Goal: Task Accomplishment & Management: Complete application form

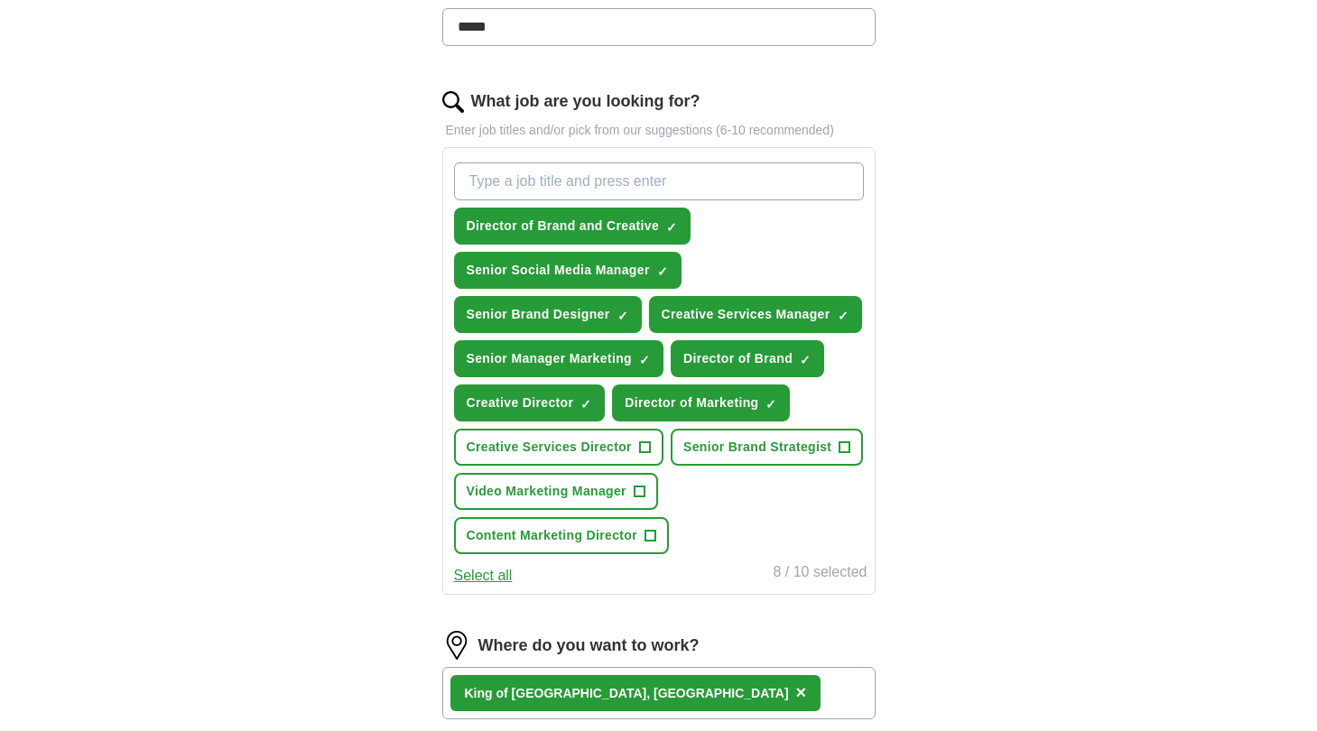
scroll to position [550, 0]
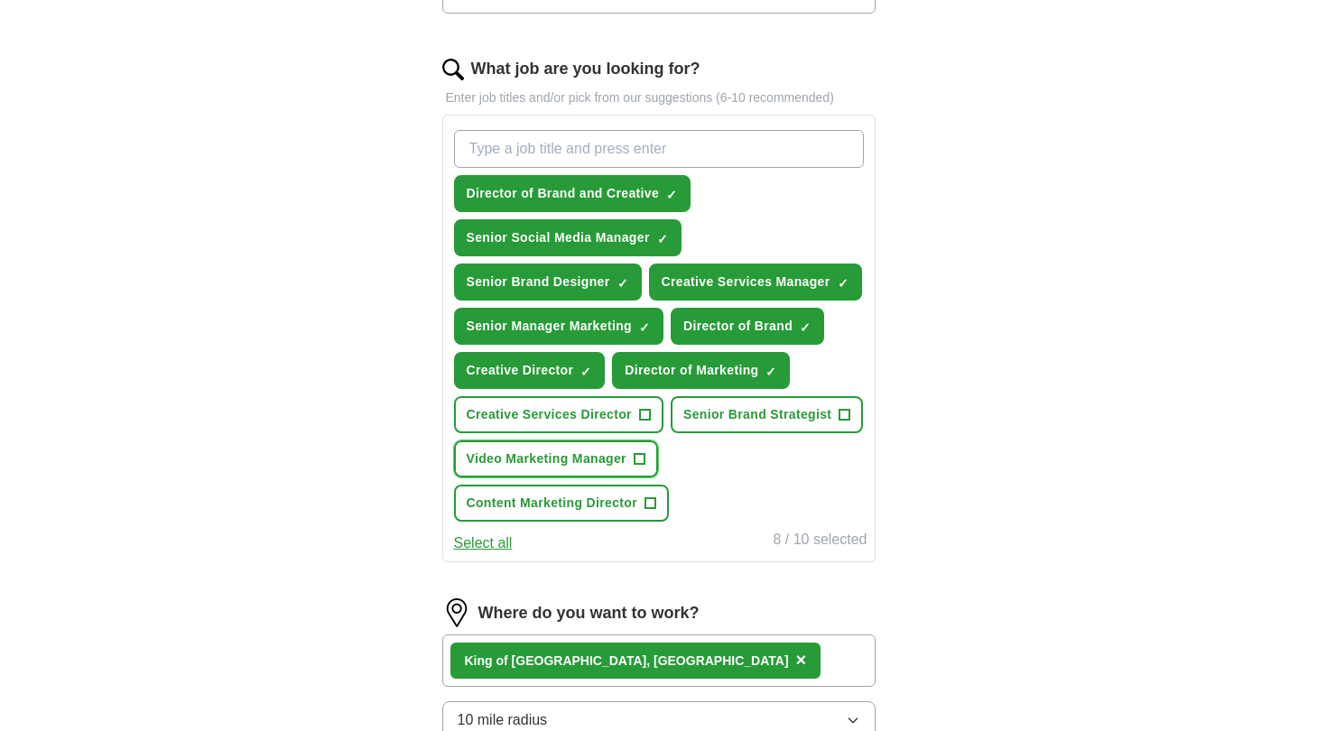
click at [644, 461] on span "+" at bounding box center [639, 459] width 11 height 14
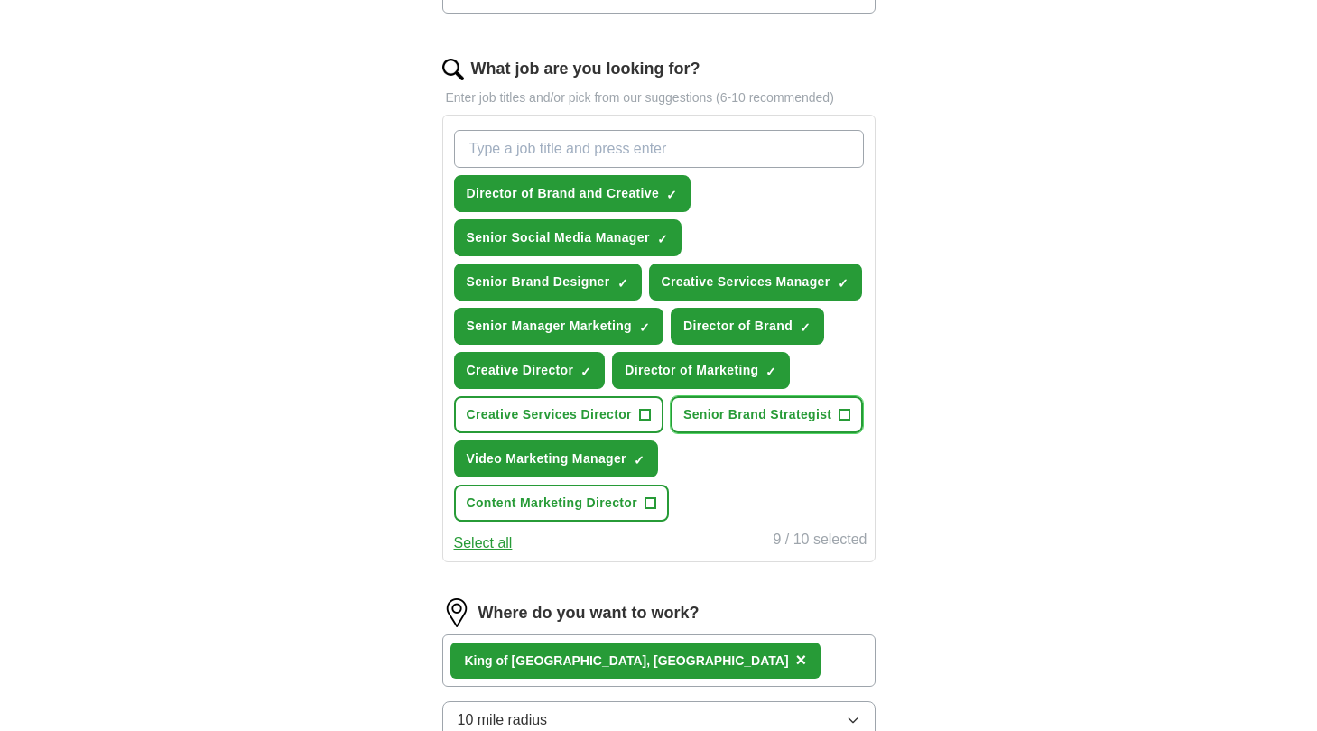
click at [844, 421] on span "+" at bounding box center [844, 415] width 11 height 14
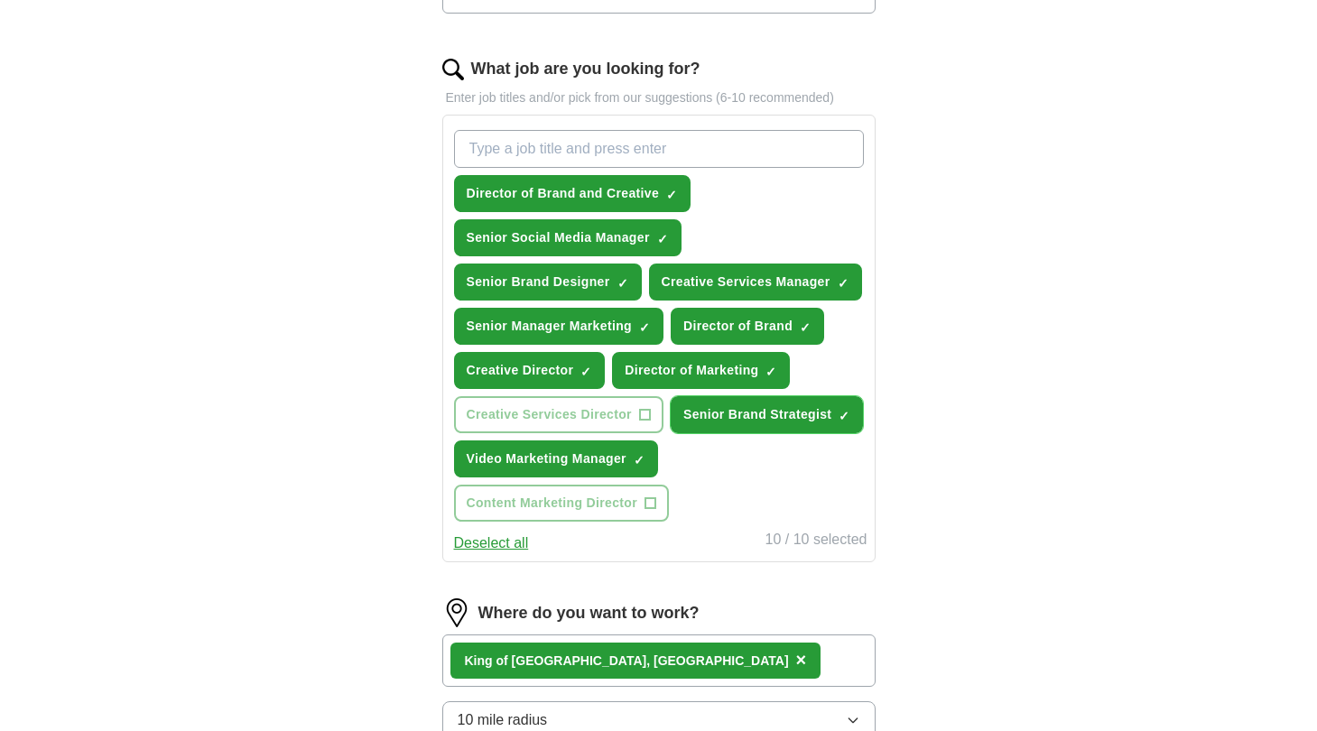
click at [0, 0] on span "×" at bounding box center [0, 0] width 0 height 0
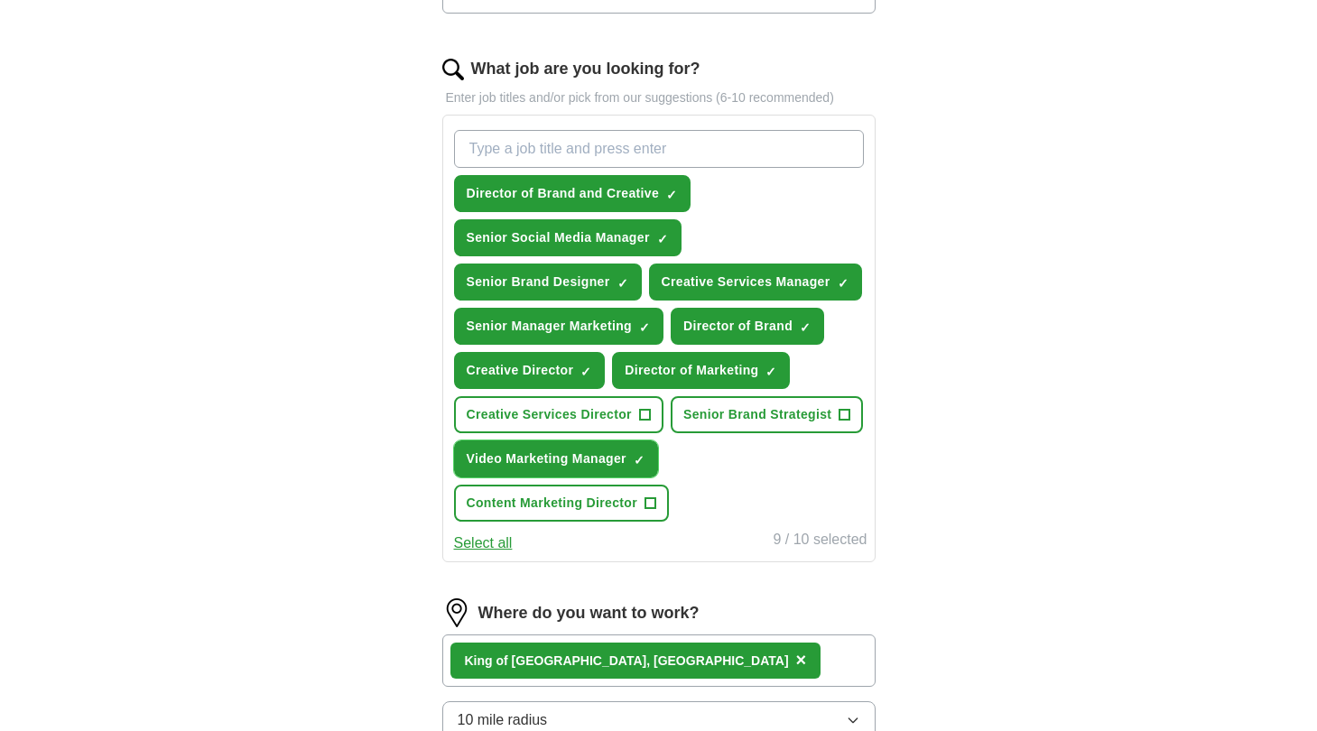
click at [0, 0] on span "×" at bounding box center [0, 0] width 0 height 0
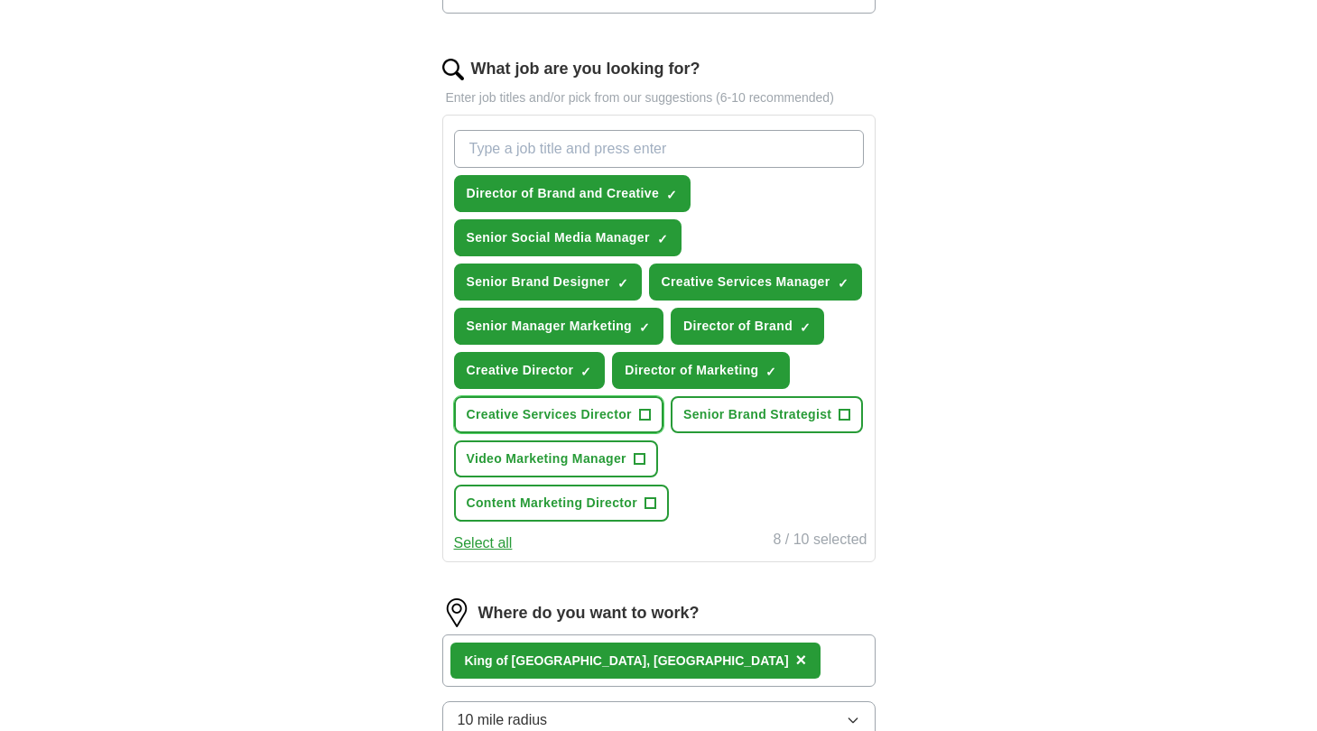
click at [651, 408] on button "Creative Services Director +" at bounding box center [558, 414] width 209 height 37
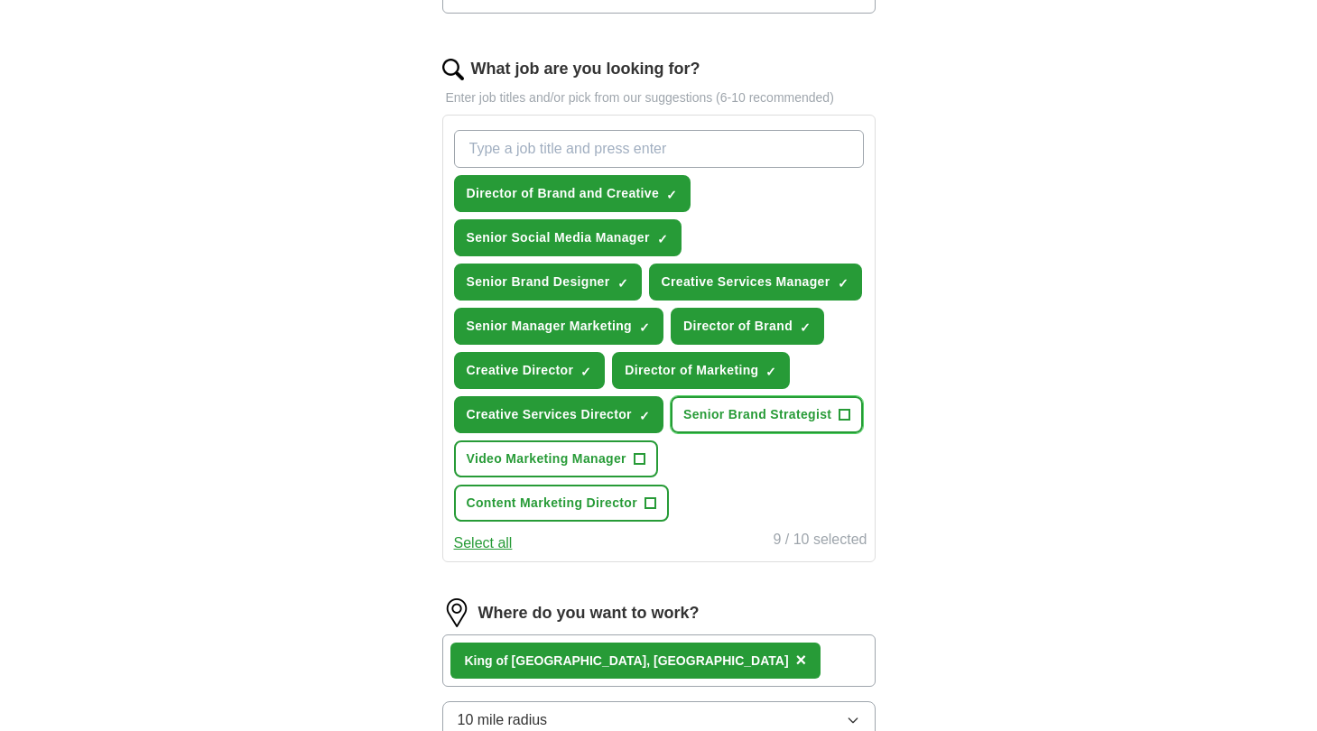
click at [849, 417] on span "+" at bounding box center [844, 415] width 11 height 14
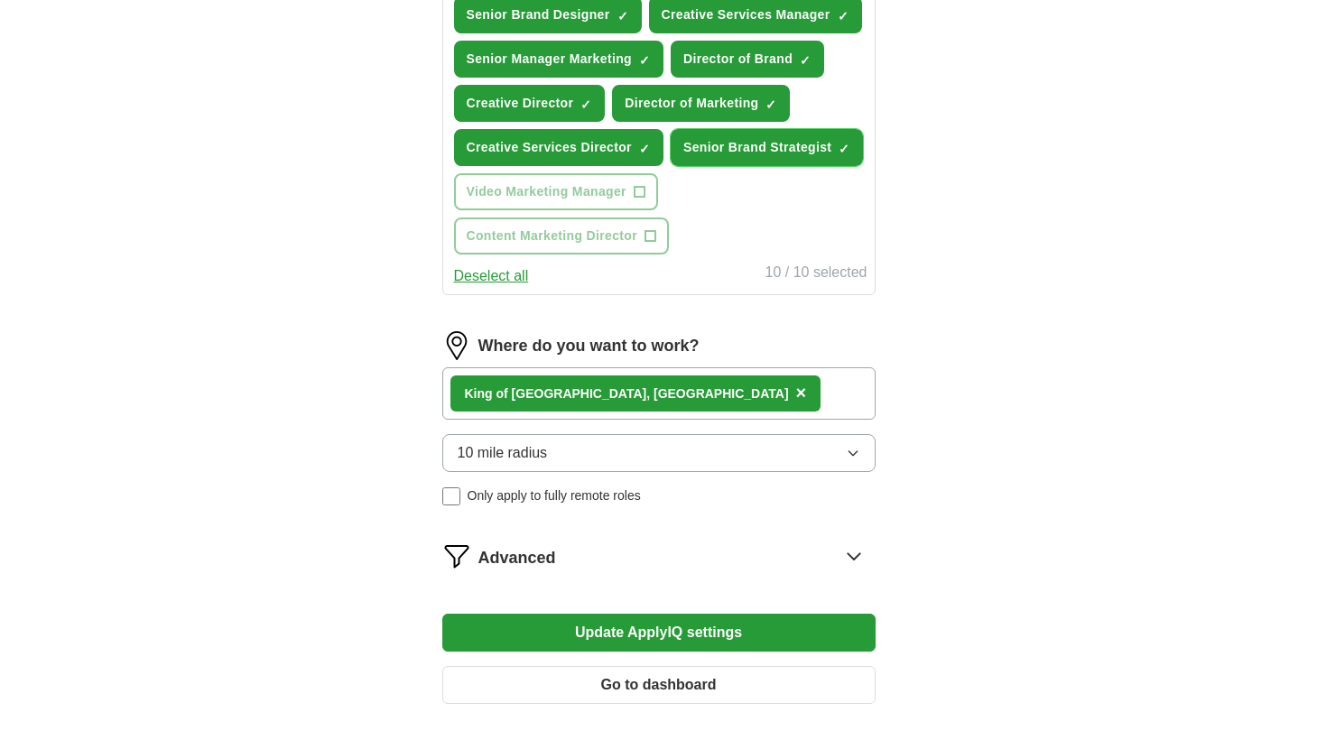
scroll to position [885, 0]
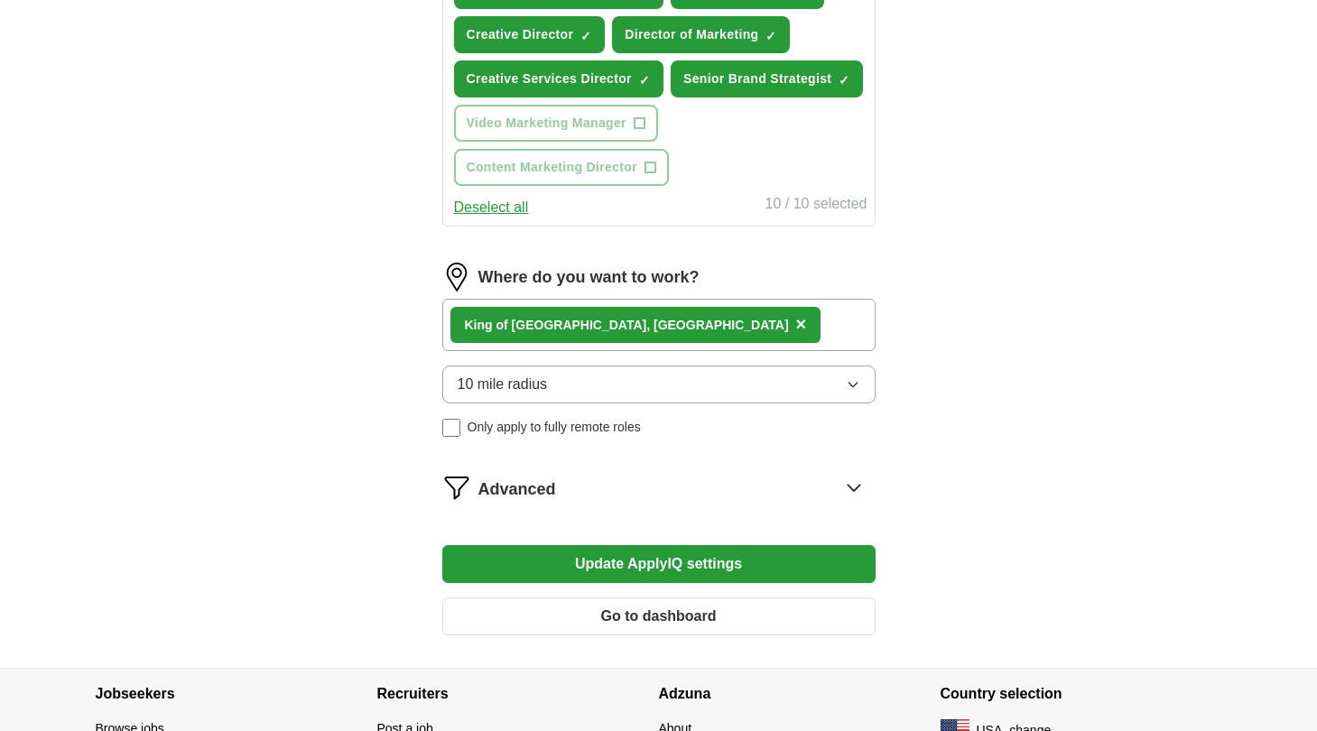
click at [775, 409] on div "10 mile radius Only apply to fully remote roles" at bounding box center [658, 401] width 433 height 71
click at [771, 396] on button "10 mile radius" at bounding box center [658, 385] width 433 height 38
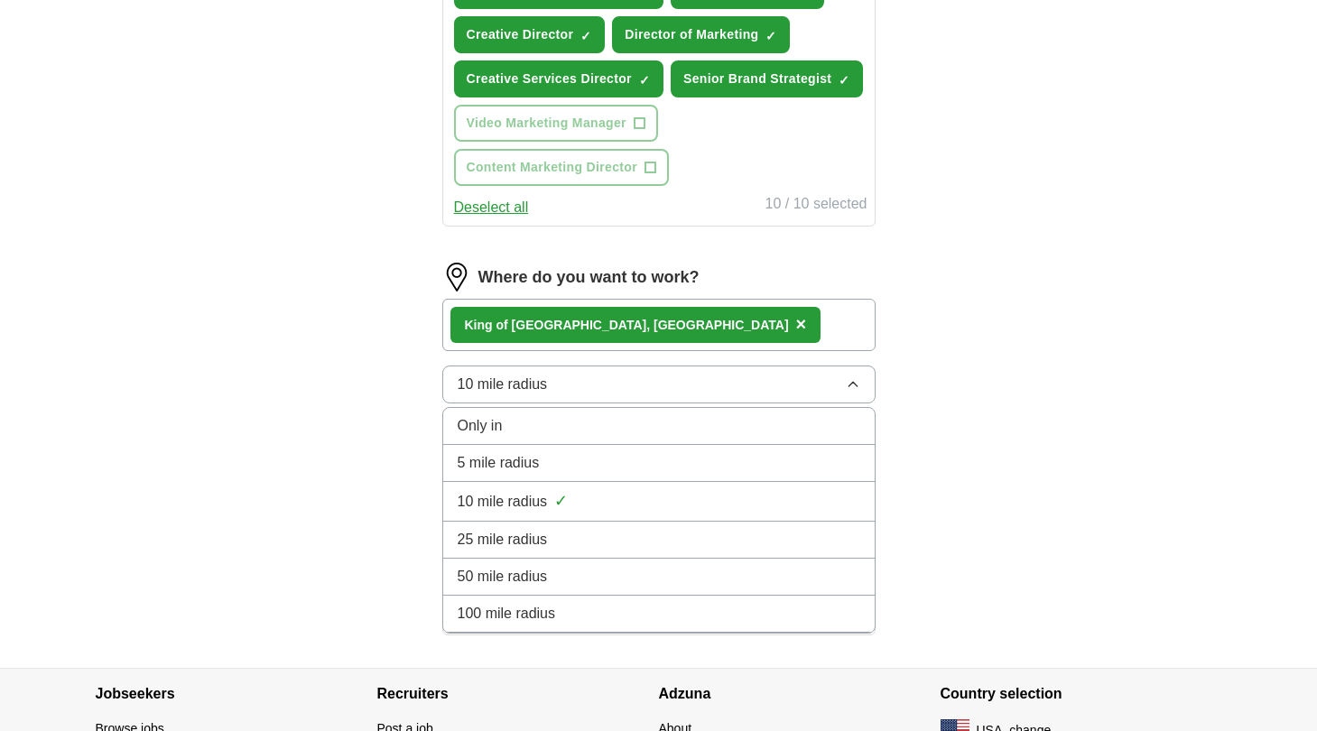
click at [669, 530] on div "25 mile radius" at bounding box center [659, 540] width 403 height 22
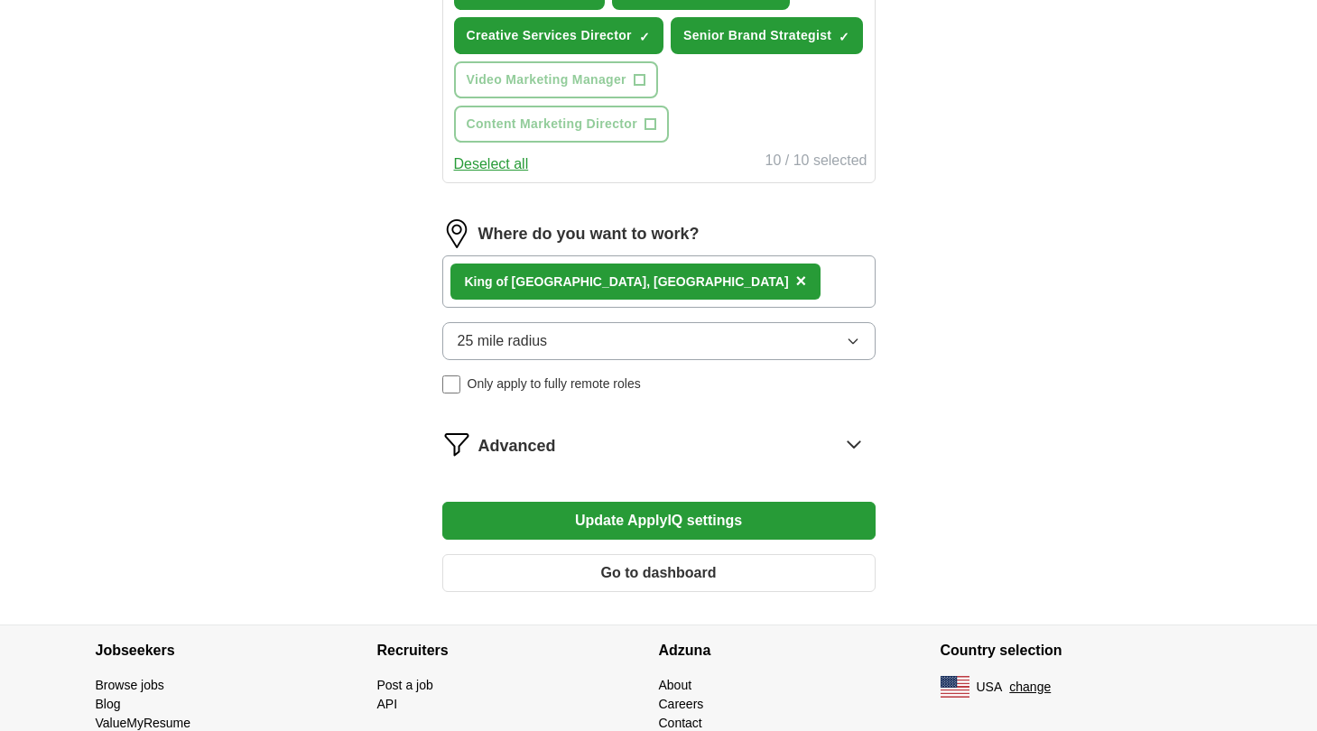
click at [626, 514] on button "Update ApplyIQ settings" at bounding box center [658, 521] width 433 height 38
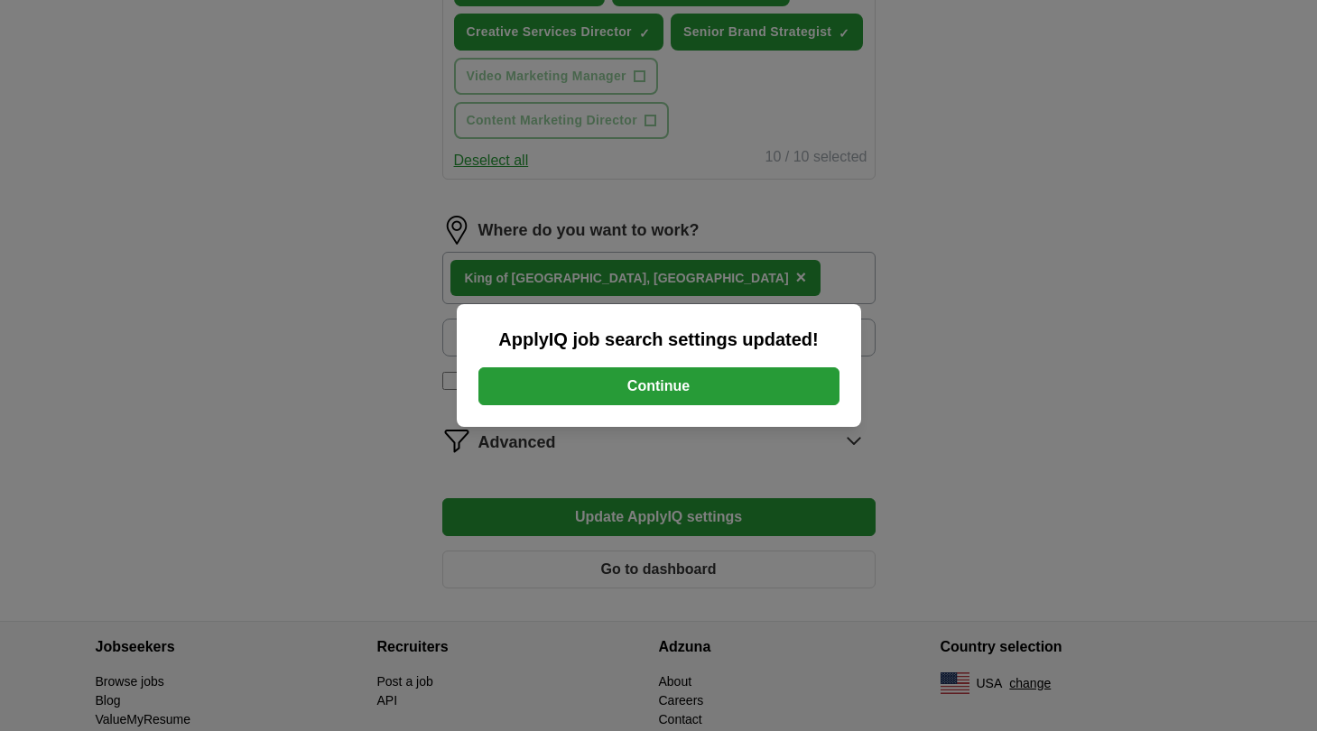
click at [635, 397] on button "Continue" at bounding box center [658, 386] width 361 height 38
